Goal: Information Seeking & Learning: Learn about a topic

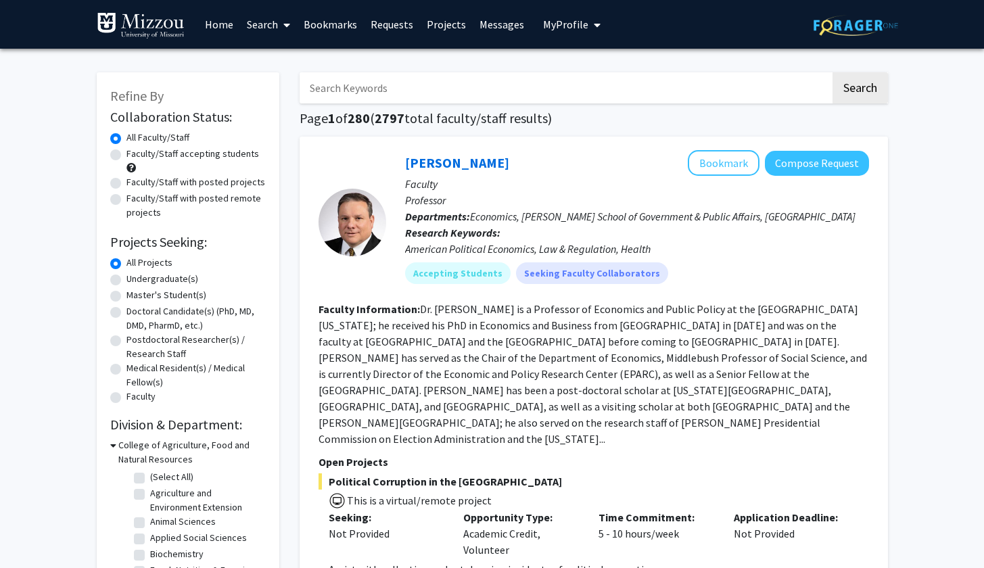
click at [178, 155] on label "Faculty/Staff accepting students" at bounding box center [192, 154] width 133 height 14
click at [135, 155] on input "Faculty/Staff accepting students" at bounding box center [130, 151] width 9 height 9
radio input "true"
click at [168, 282] on label "Undergraduate(s)" at bounding box center [162, 279] width 72 height 14
click at [135, 281] on input "Undergraduate(s)" at bounding box center [130, 276] width 9 height 9
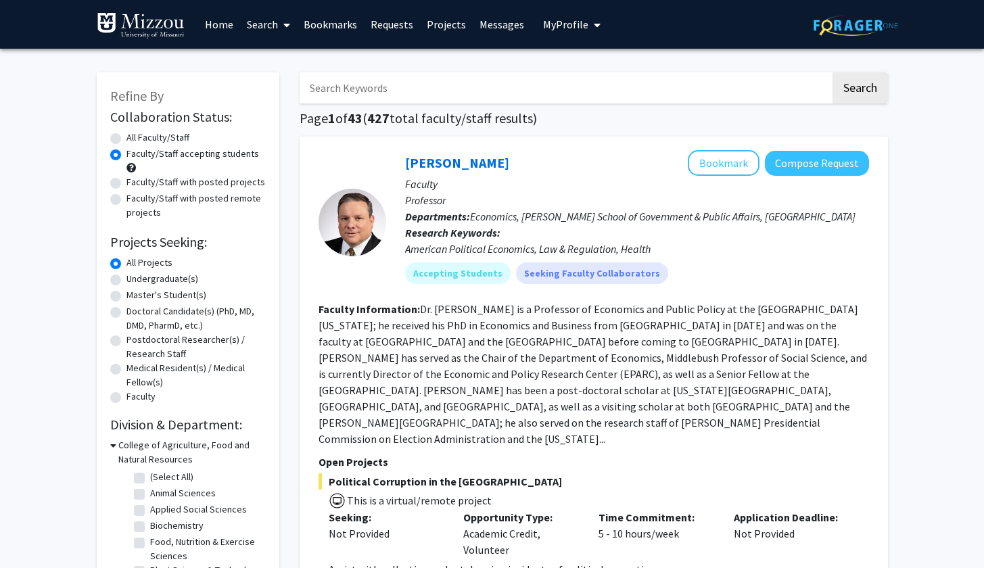
radio input "true"
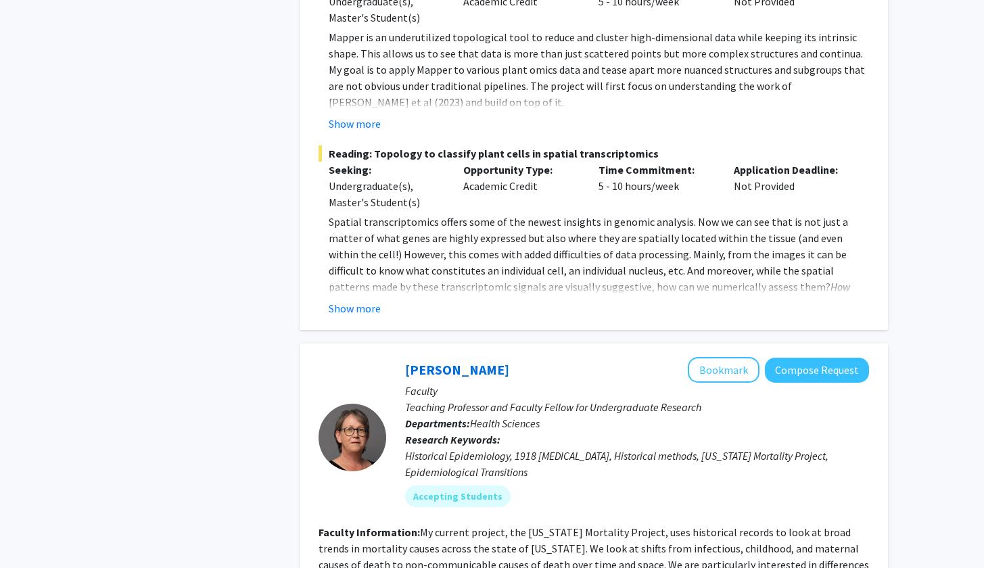
scroll to position [6764, 0]
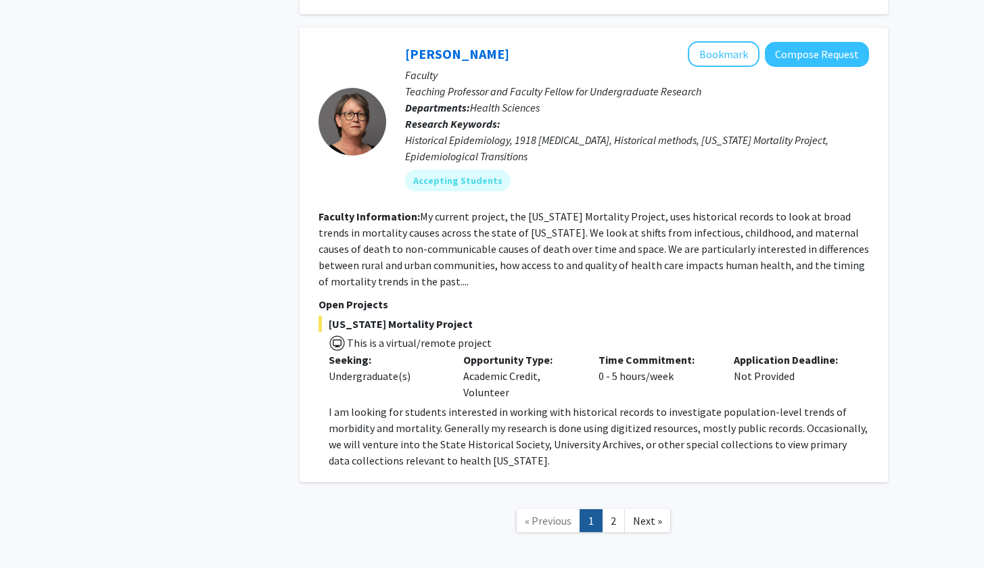
click at [613, 509] on link "2" at bounding box center [613, 521] width 23 height 24
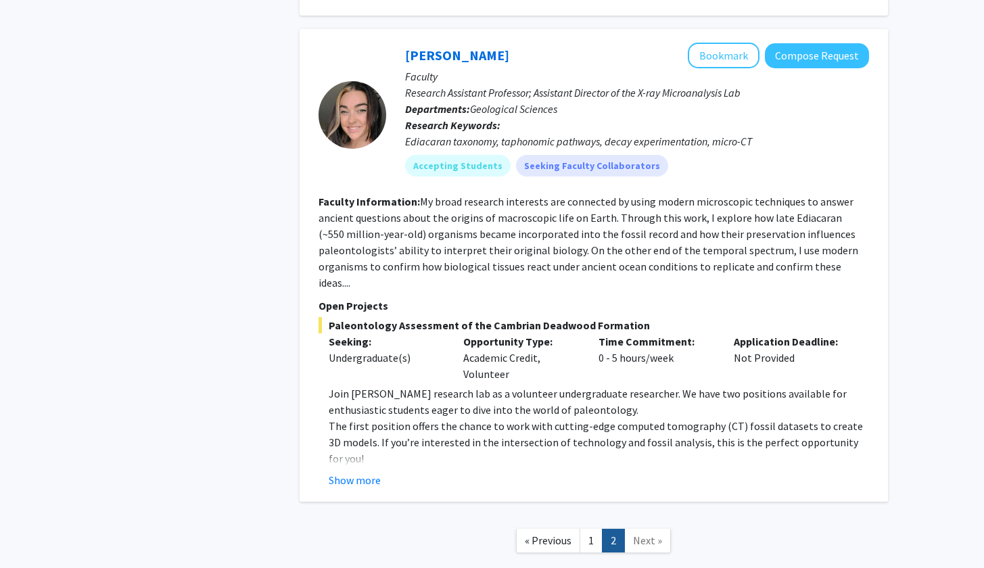
scroll to position [2498, 0]
